Goal: Transaction & Acquisition: Purchase product/service

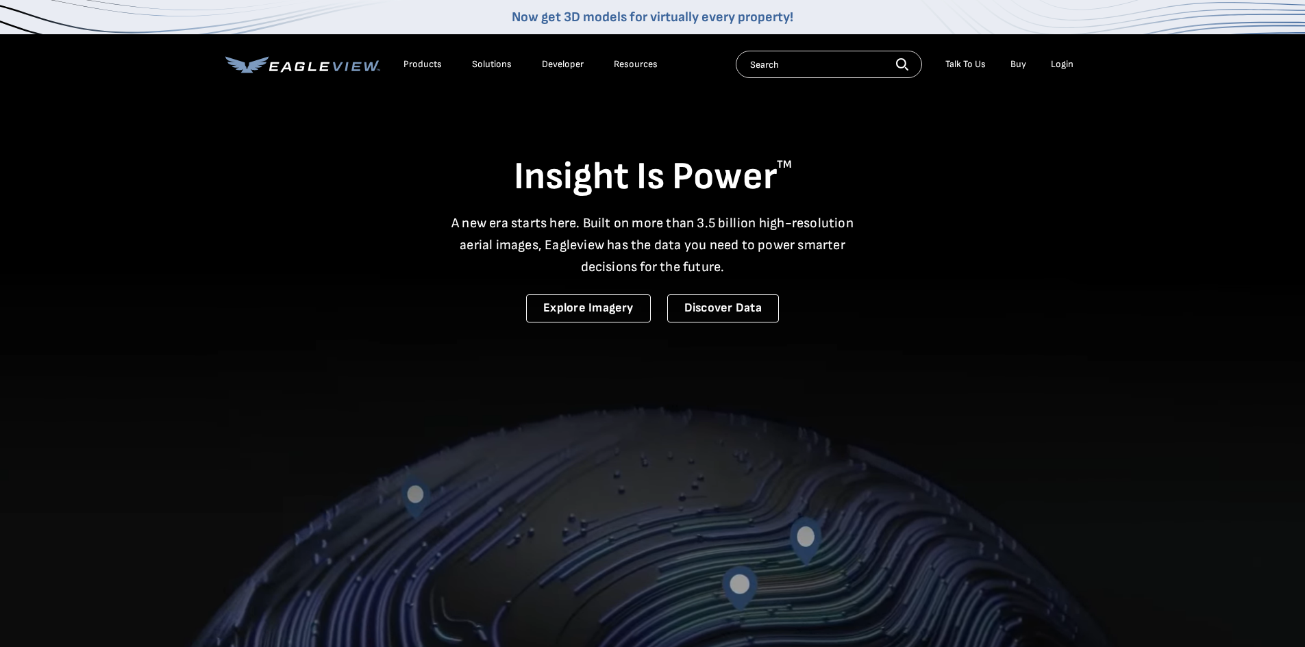
click at [1062, 62] on div "Login" at bounding box center [1062, 64] width 23 height 12
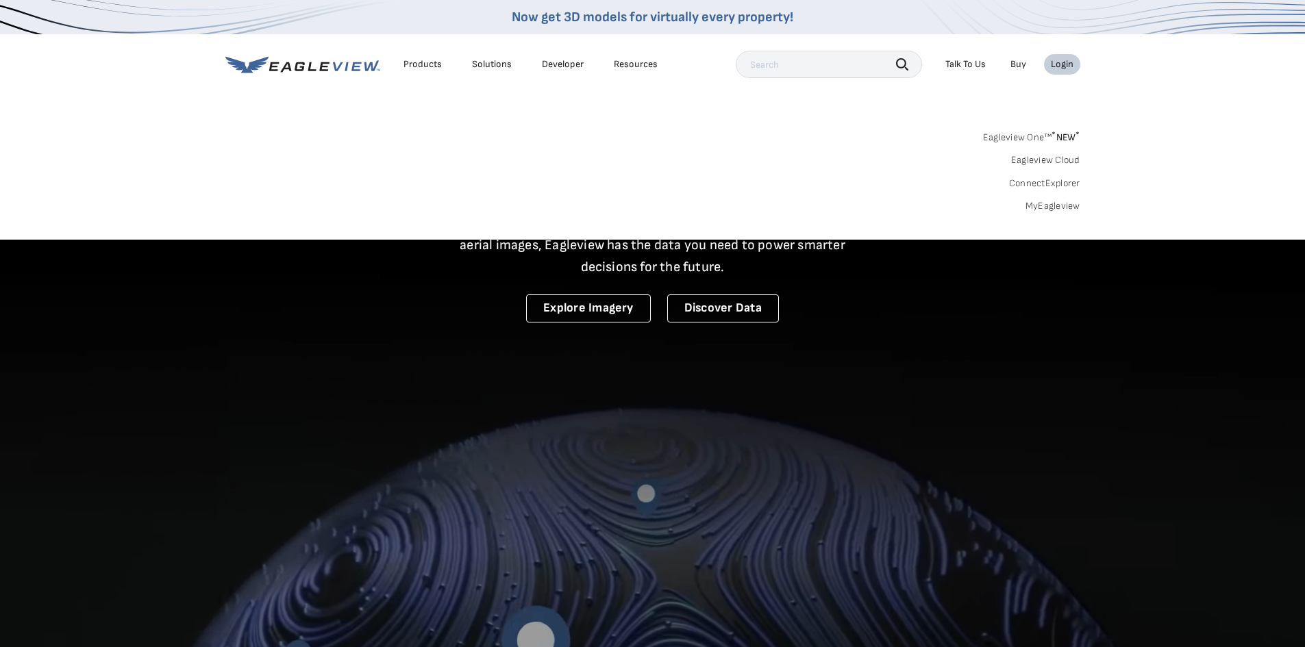
click at [1052, 205] on link "MyEagleview" at bounding box center [1052, 206] width 55 height 12
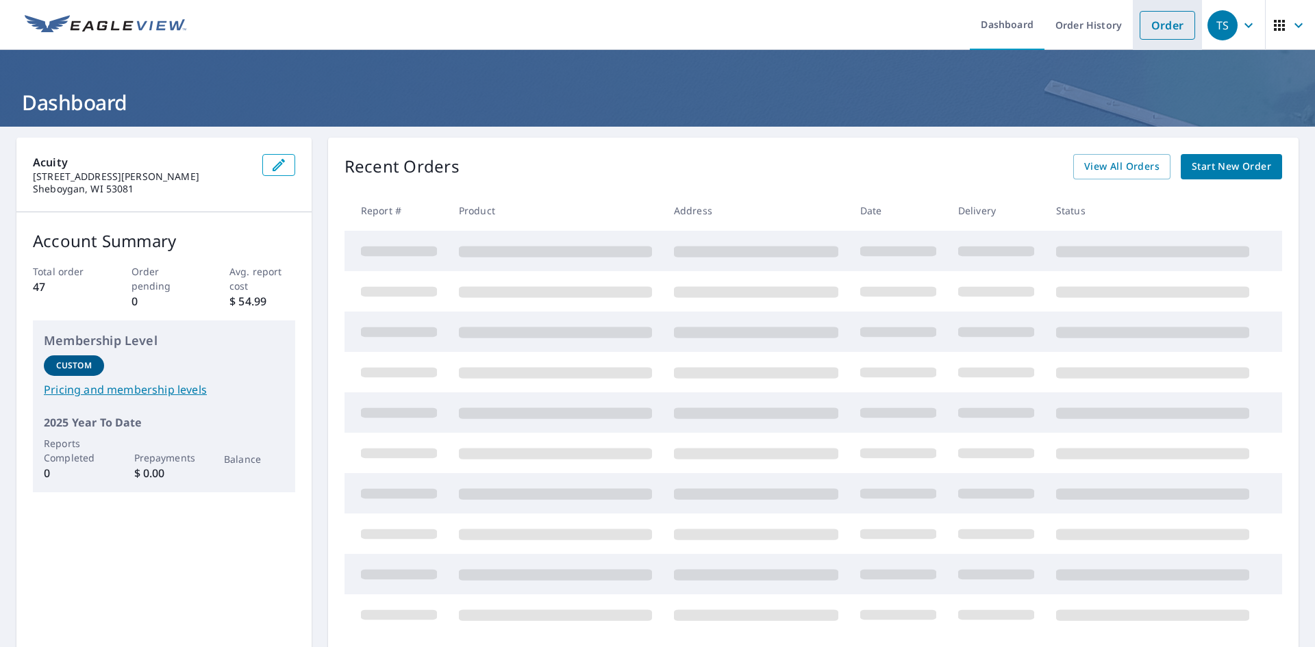
click at [1156, 20] on link "Order" at bounding box center [1167, 25] width 55 height 29
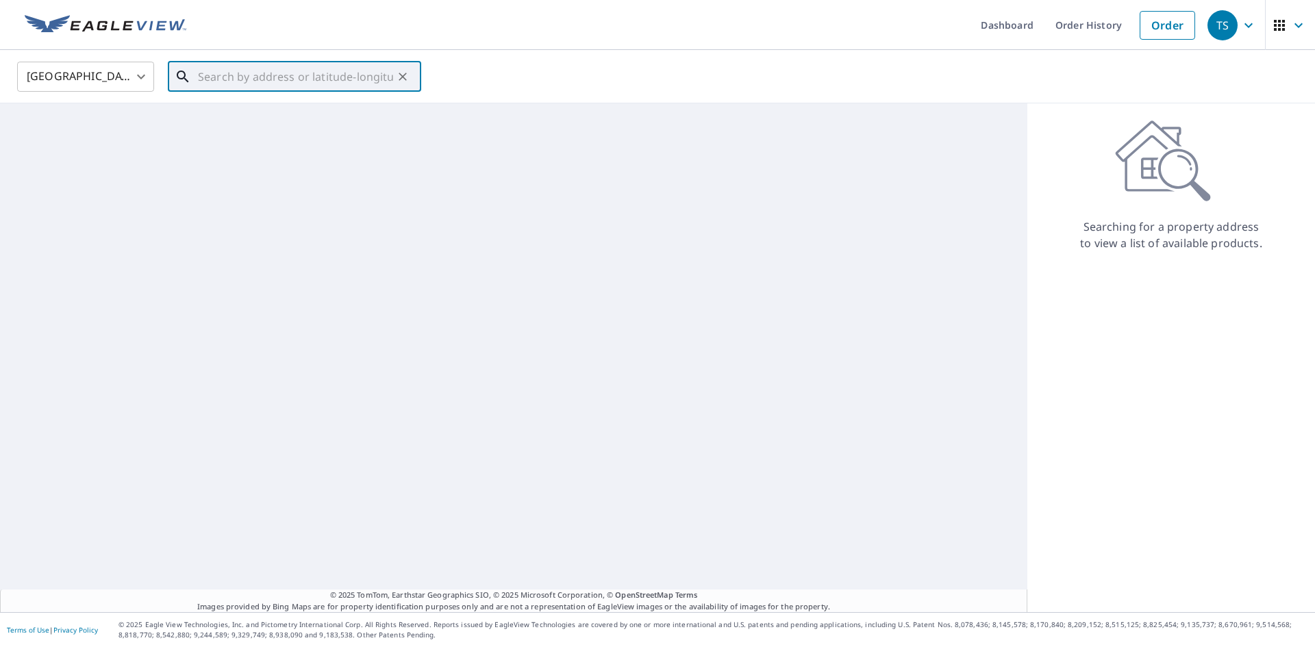
click at [205, 73] on input "text" at bounding box center [295, 77] width 195 height 38
paste input "[STREET_ADDRESS]"
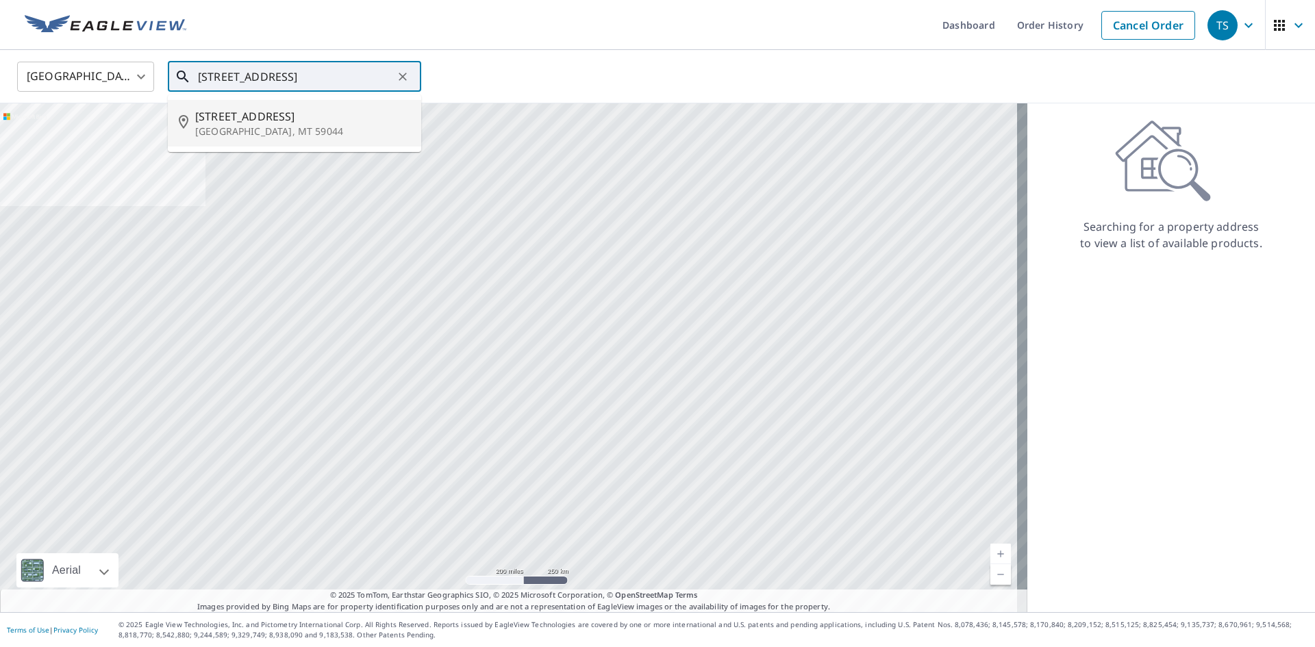
click at [318, 119] on span "[STREET_ADDRESS]" at bounding box center [302, 116] width 215 height 16
type input "[STREET_ADDRESS]"
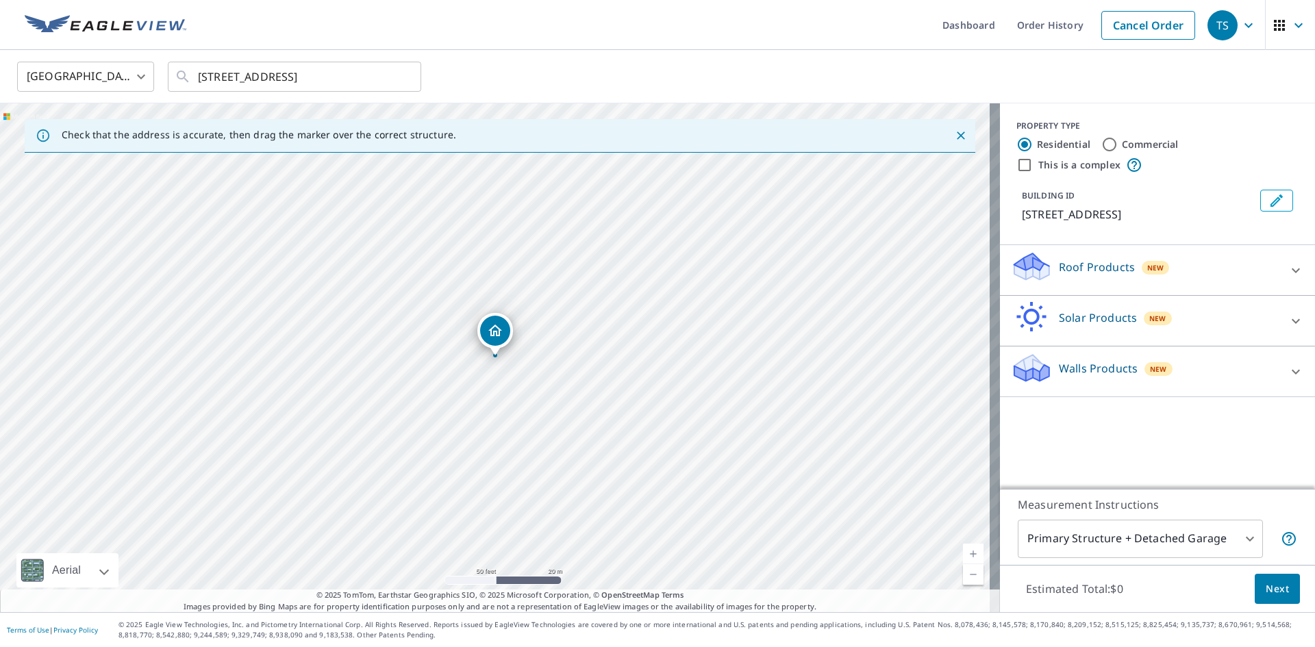
click at [1207, 269] on div "Roof Products New" at bounding box center [1145, 270] width 268 height 39
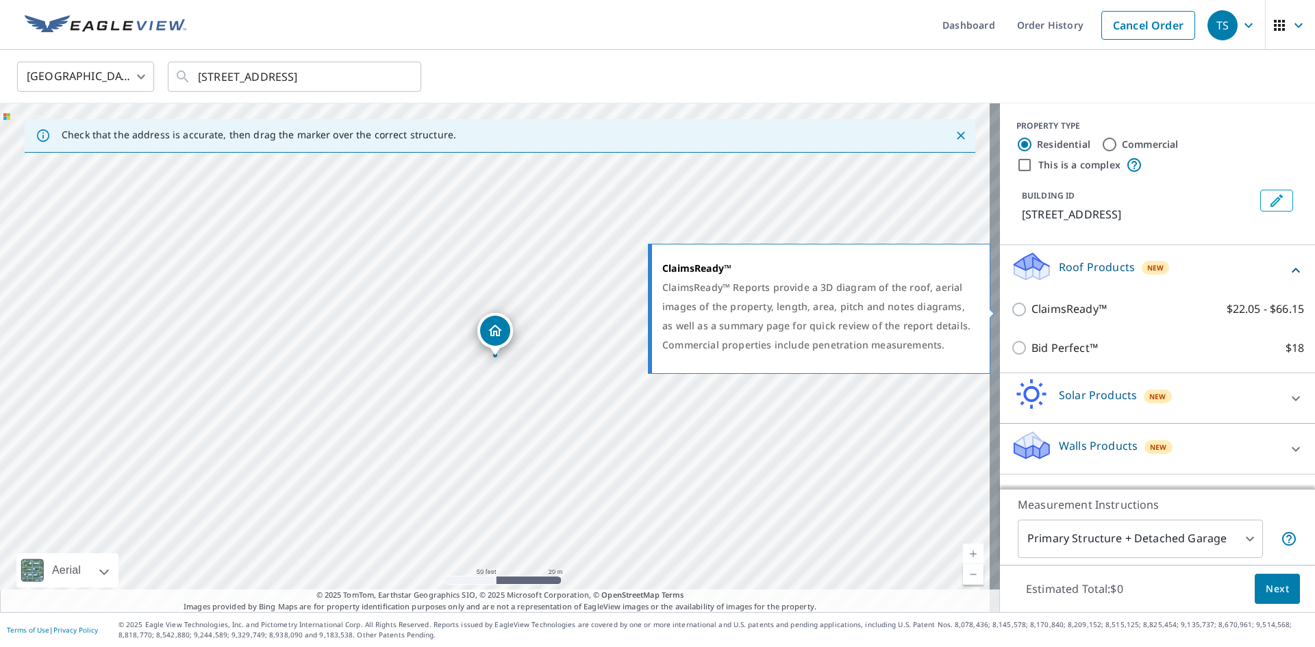
click at [1057, 315] on p "ClaimsReady™" at bounding box center [1068, 309] width 75 height 17
click at [1031, 315] on input "ClaimsReady™ $22.05 - $66.15" at bounding box center [1021, 309] width 21 height 16
checkbox input "true"
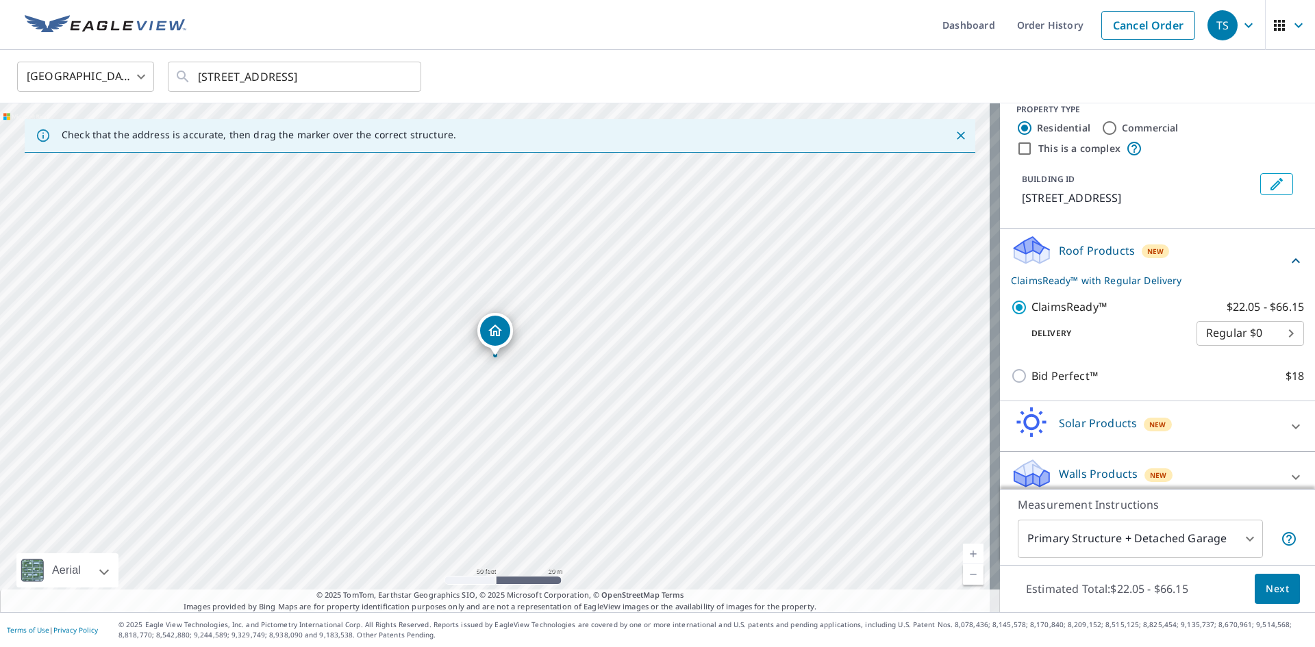
scroll to position [30, 0]
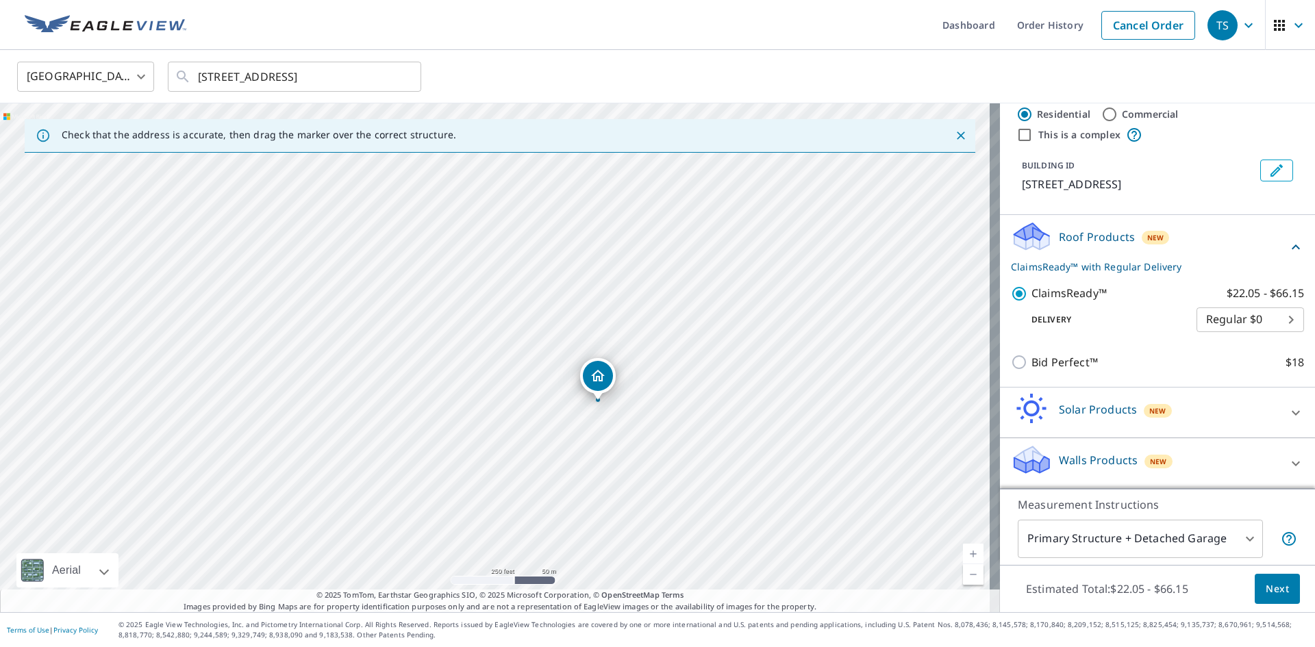
click at [1267, 579] on button "Next" at bounding box center [1277, 589] width 45 height 31
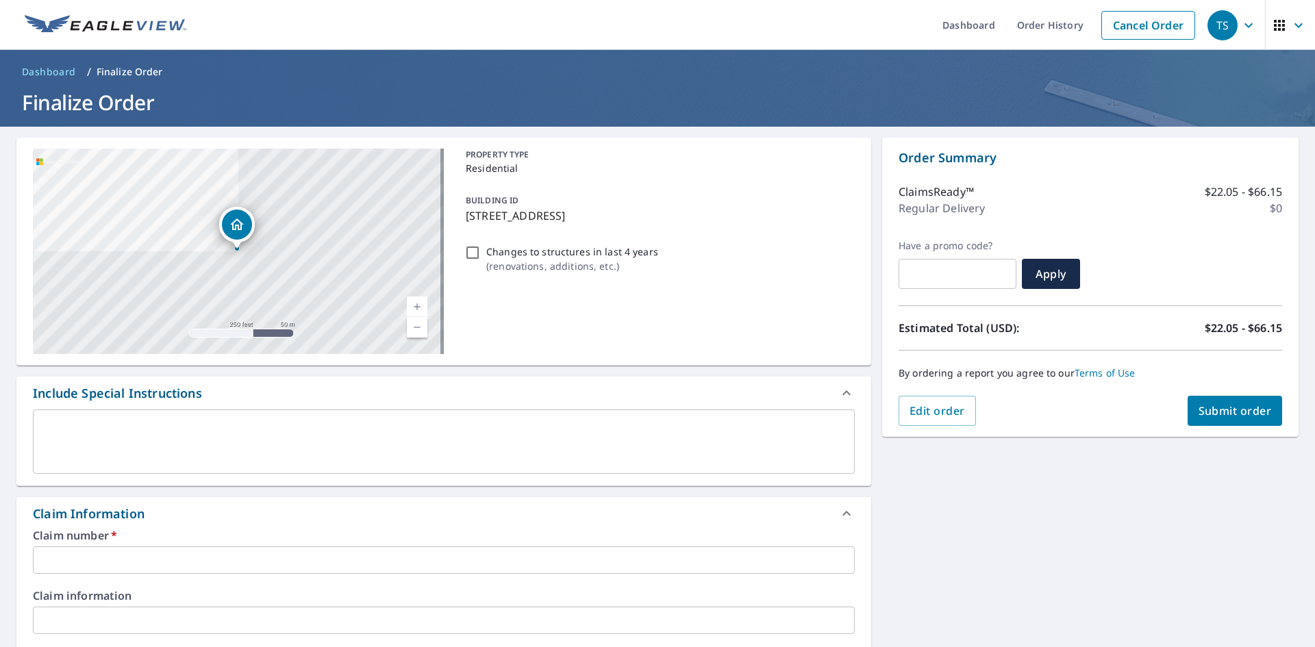
click at [118, 555] on input "text" at bounding box center [444, 560] width 822 height 27
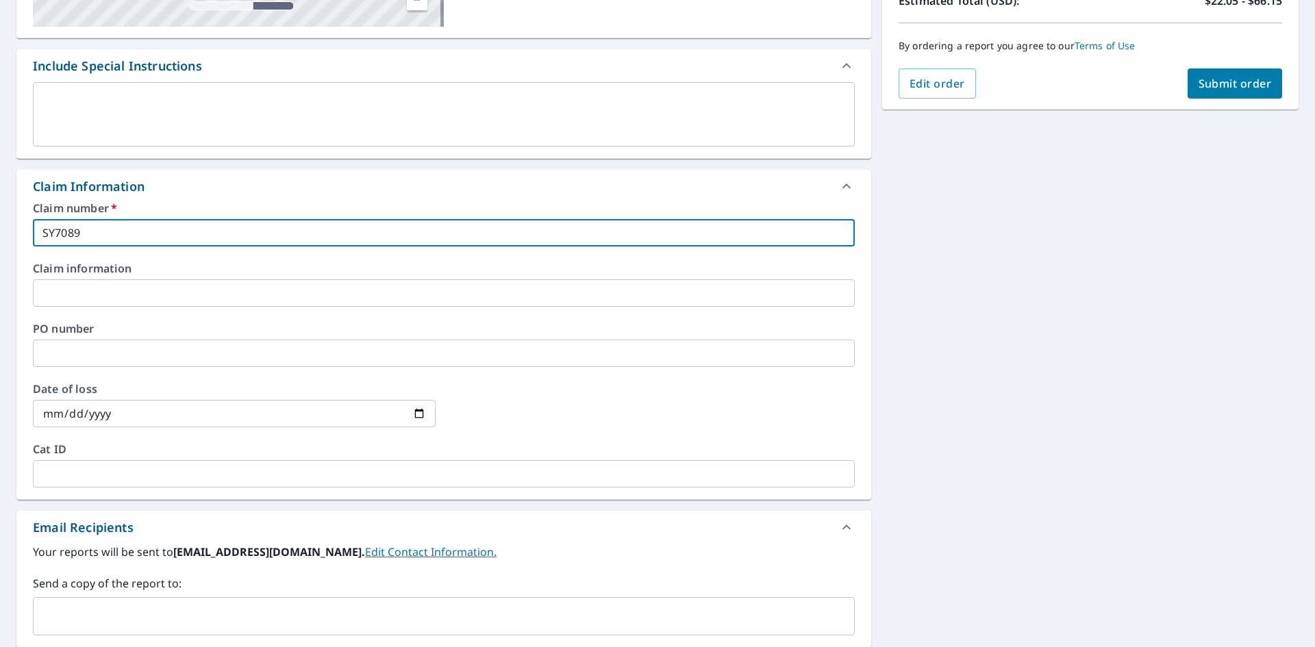
scroll to position [342, 0]
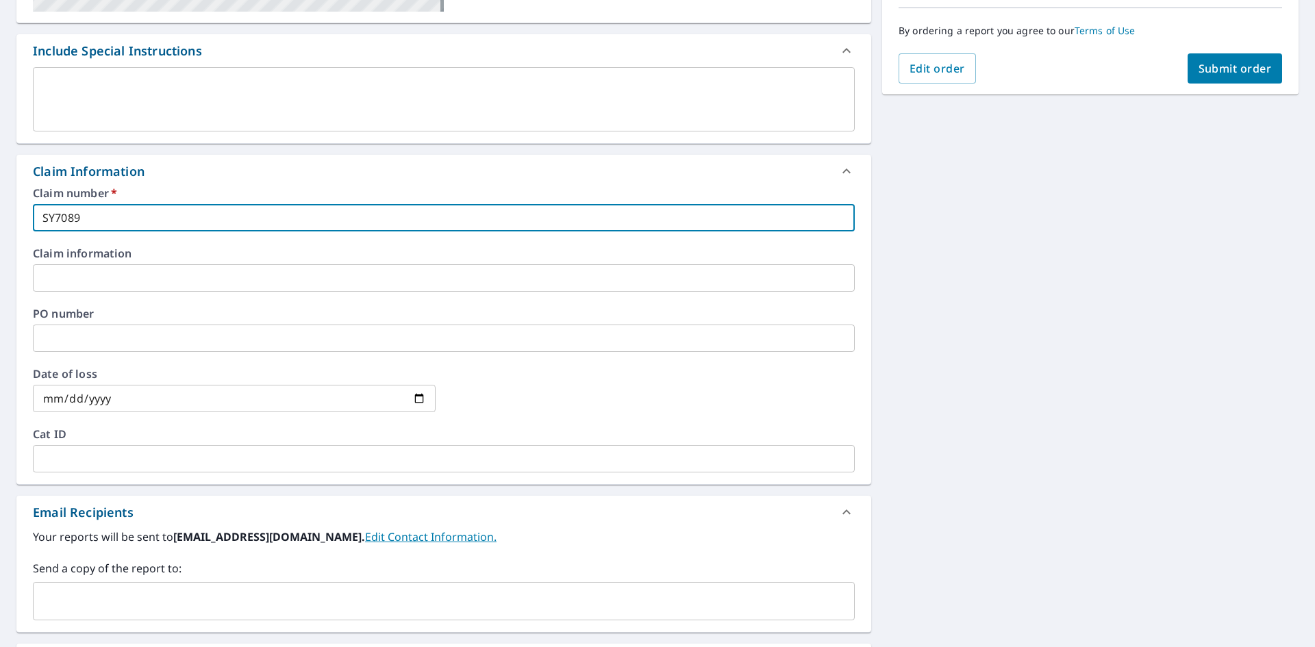
type input "SY7089"
click at [89, 398] on input "date" at bounding box center [234, 398] width 403 height 27
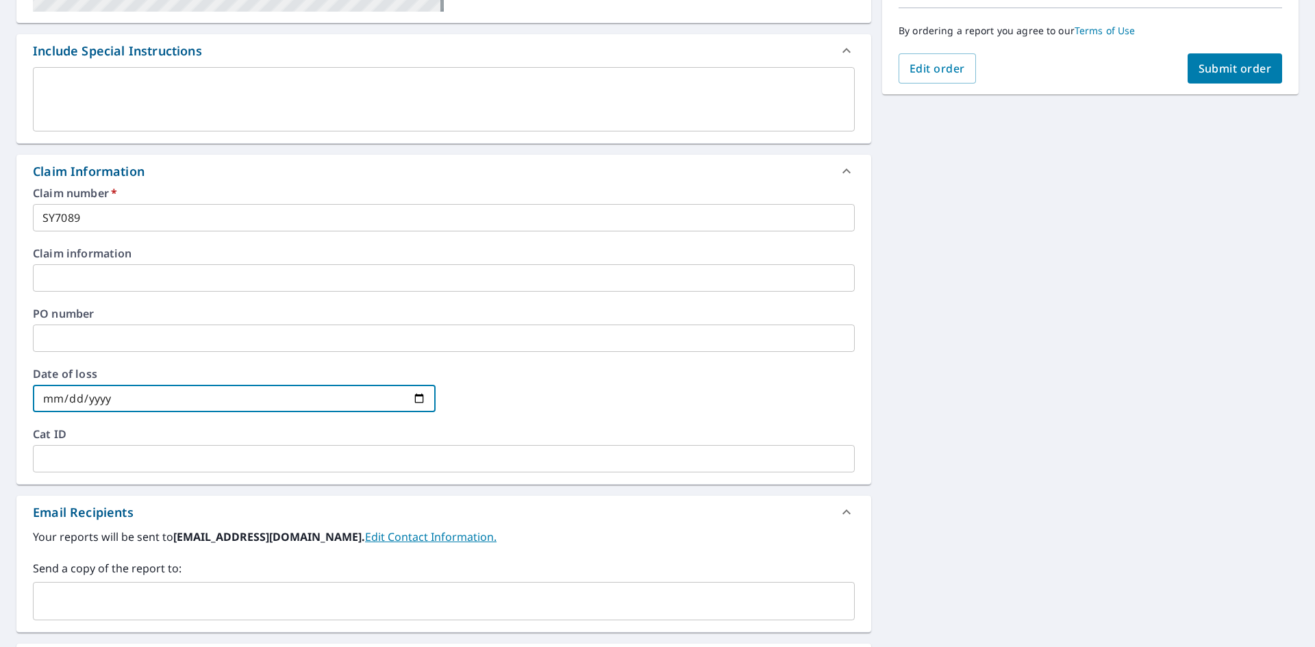
click at [411, 403] on input "date" at bounding box center [234, 398] width 403 height 27
type input "[DATE]"
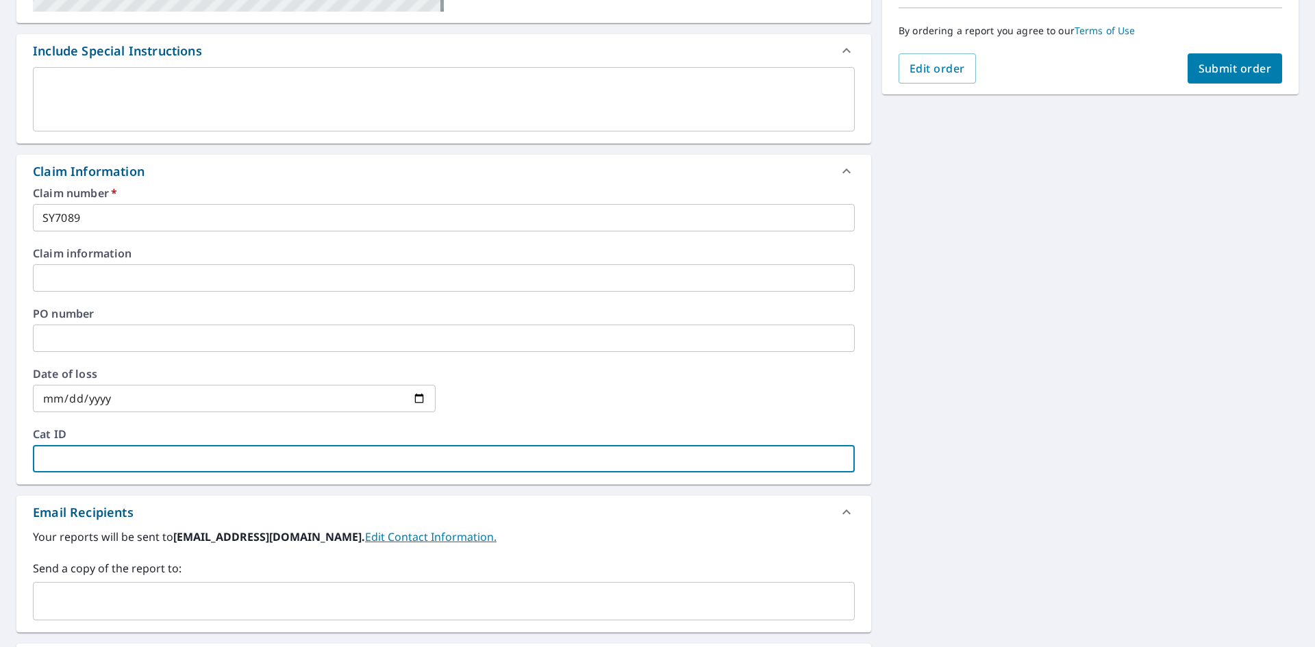
click at [89, 466] on input "text" at bounding box center [444, 458] width 822 height 27
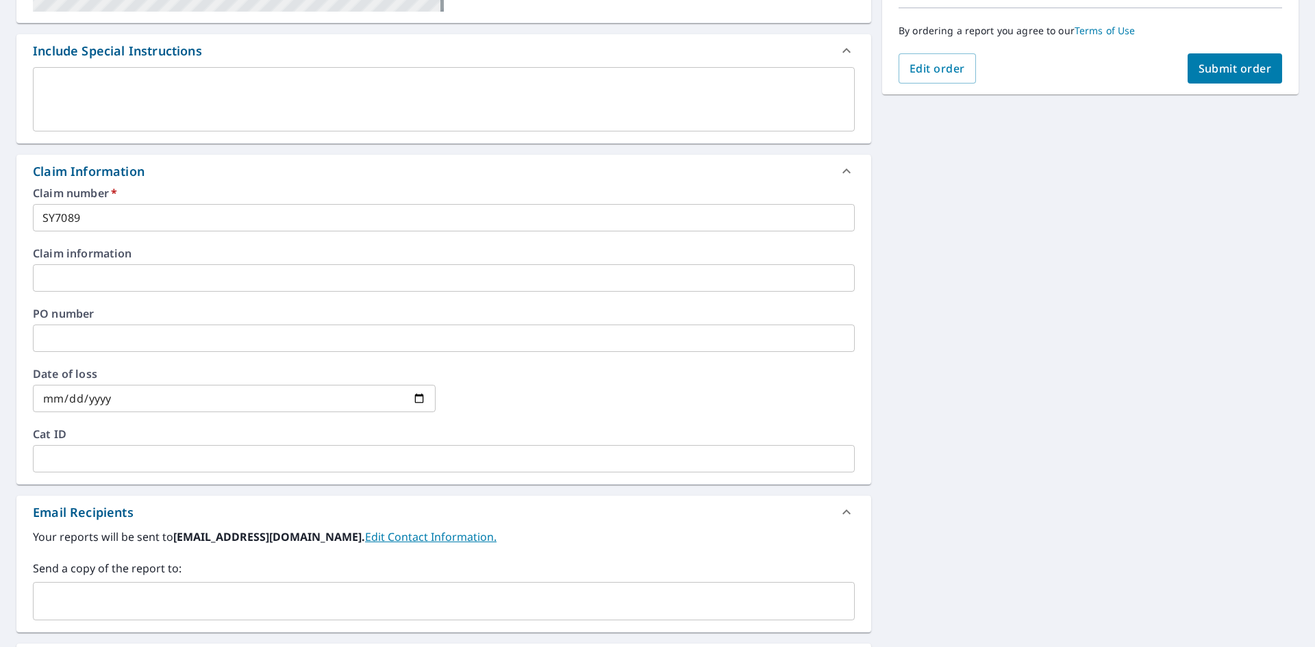
click at [618, 360] on div "Claim number   * SY7089 ​ Claim information ​ PO number ​ Date of loss [DATE] ​…" at bounding box center [443, 336] width 855 height 297
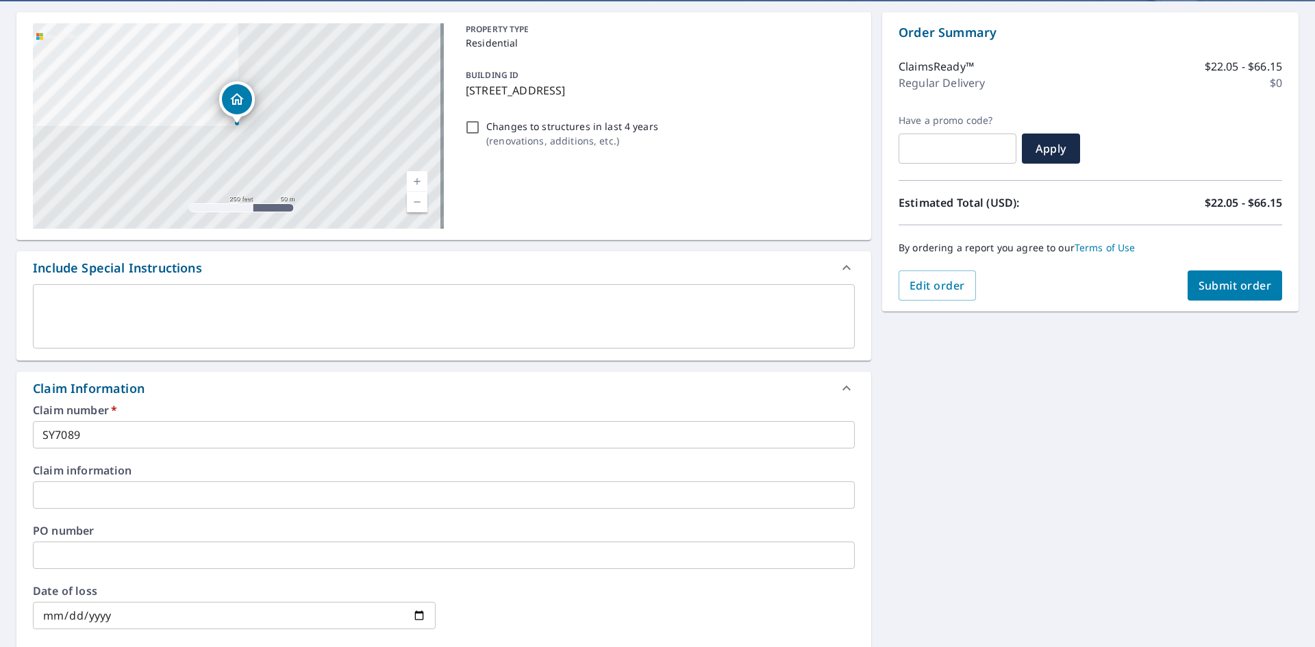
scroll to position [0, 0]
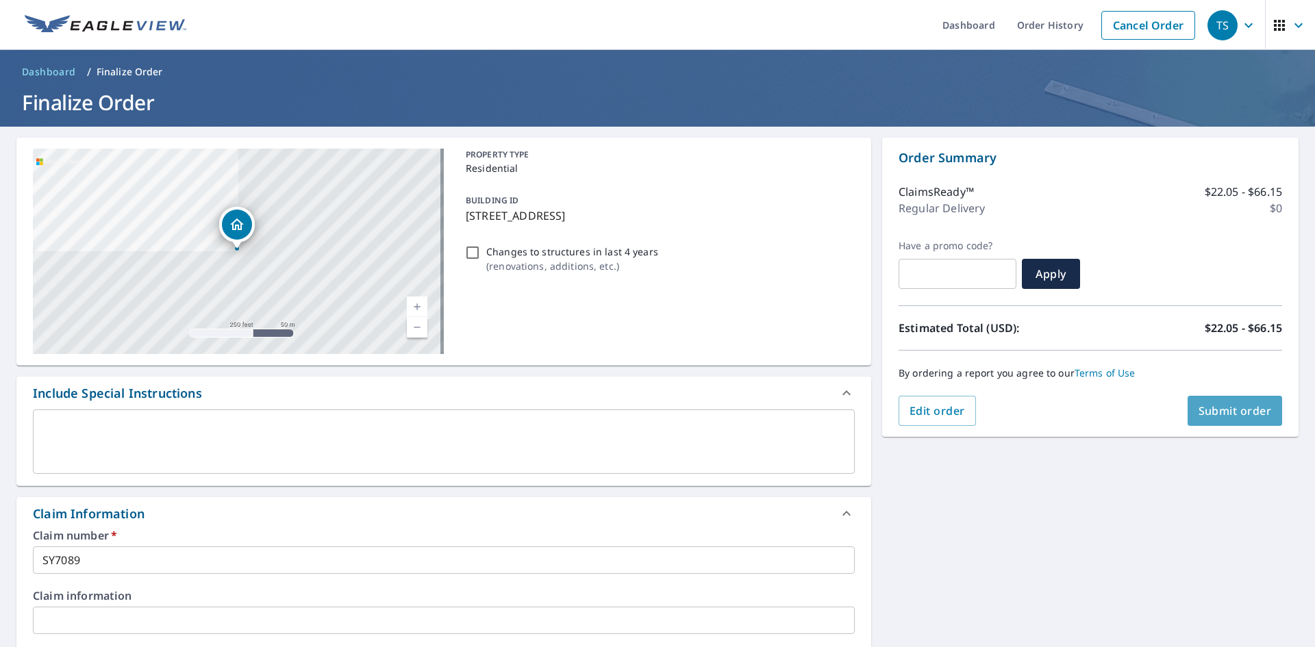
click at [1228, 405] on span "Submit order" at bounding box center [1234, 410] width 73 height 15
